Goal: Task Accomplishment & Management: Use online tool/utility

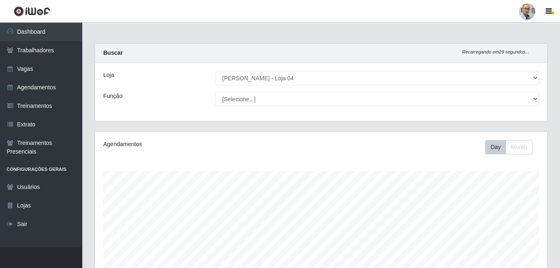
select select "251"
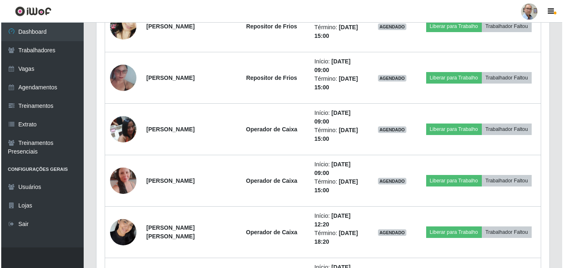
scroll to position [535, 0]
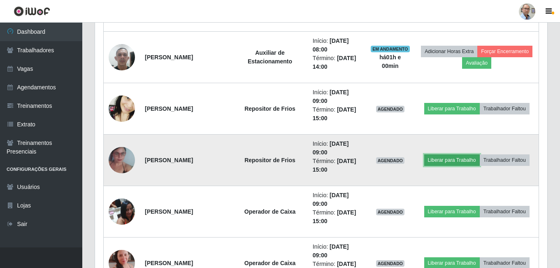
click at [459, 156] on button "Liberar para Trabalho" at bounding box center [453, 160] width 56 height 12
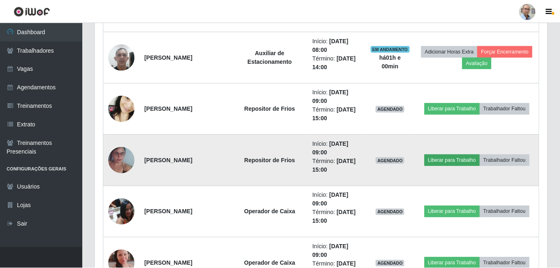
scroll to position [171, 448]
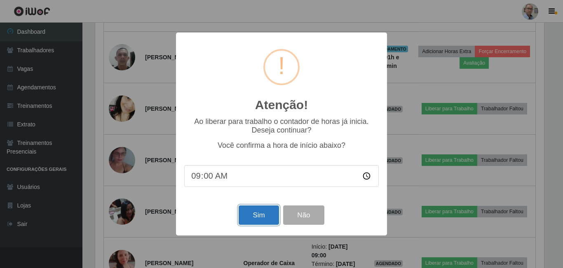
click at [256, 221] on button "Sim" at bounding box center [258, 214] width 40 height 19
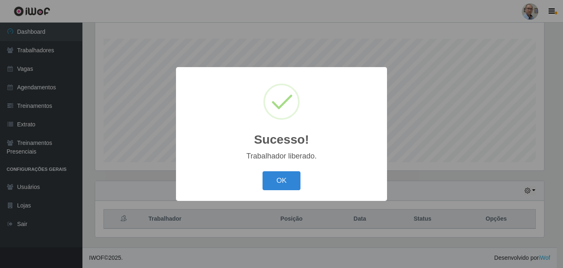
click at [422, 141] on div "Sucesso! × Trabalhador liberado. OK Cancel" at bounding box center [281, 134] width 563 height 268
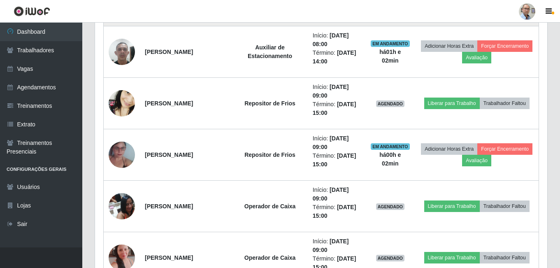
scroll to position [544, 0]
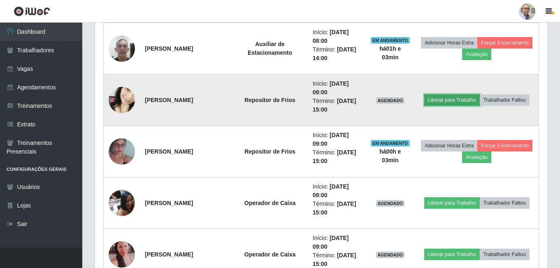
click at [457, 96] on button "Liberar para Trabalho" at bounding box center [453, 100] width 56 height 12
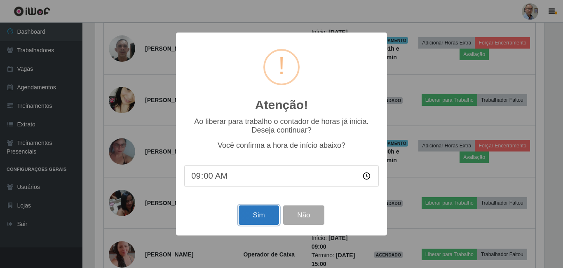
click at [261, 219] on button "Sim" at bounding box center [258, 214] width 40 height 19
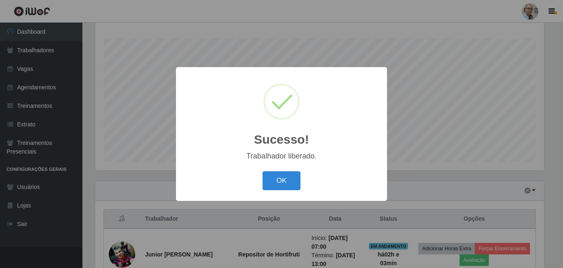
click at [424, 126] on div "Sucesso! × Trabalhador liberado. OK Cancel" at bounding box center [281, 134] width 563 height 268
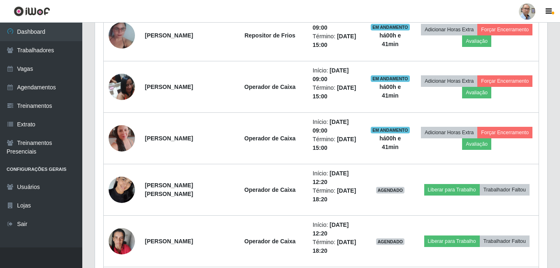
scroll to position [626, 0]
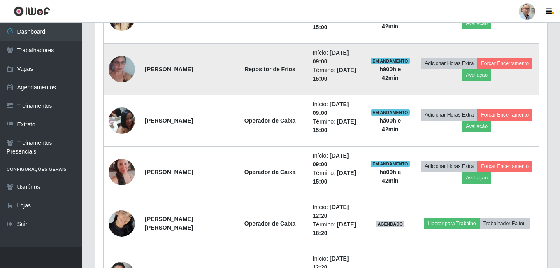
click at [123, 71] on img at bounding box center [122, 69] width 26 height 47
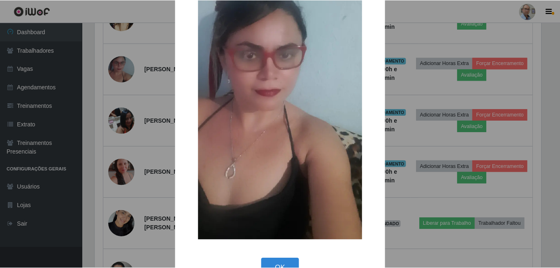
scroll to position [97, 0]
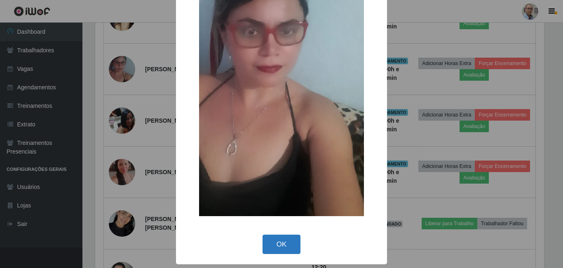
click at [276, 249] on button "OK" at bounding box center [281, 244] width 38 height 19
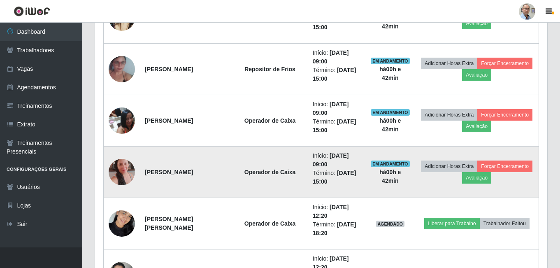
scroll to position [171, 453]
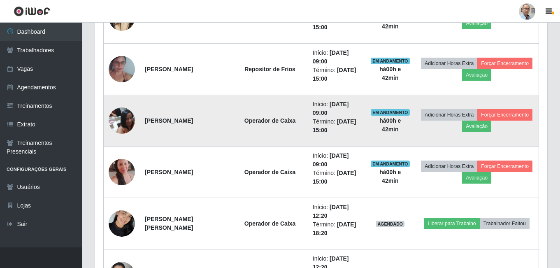
click at [123, 120] on img at bounding box center [122, 120] width 26 height 35
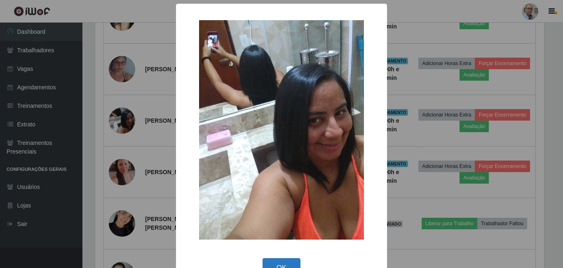
click at [287, 264] on button "OK" at bounding box center [281, 267] width 38 height 19
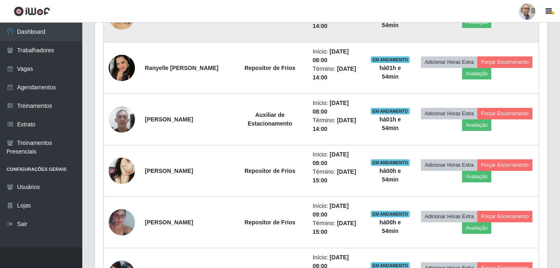
scroll to position [369, 0]
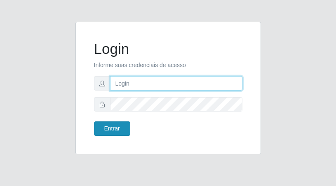
type input "gerente.loja4@marvermelhoatacado.com.br"
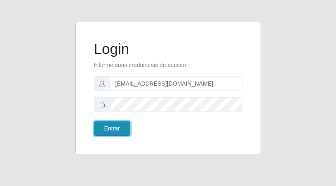
click at [107, 133] on button "Entrar" at bounding box center [112, 128] width 36 height 14
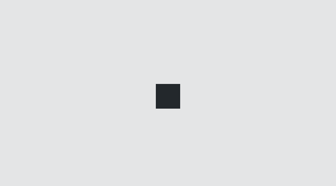
click at [107, 133] on div at bounding box center [168, 93] width 336 height 186
